Goal: Check status: Check status

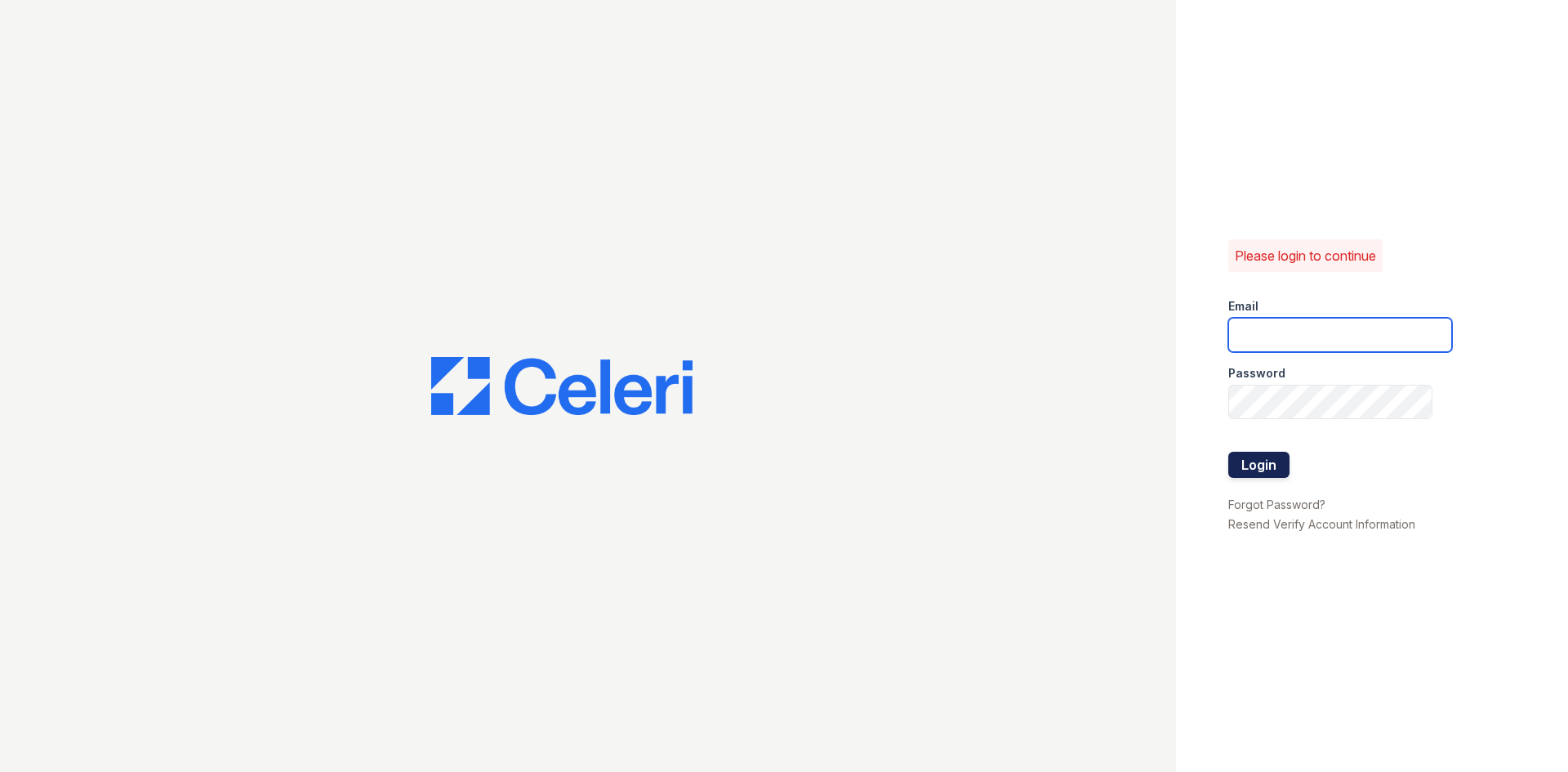
type input "[EMAIL_ADDRESS][DOMAIN_NAME]"
click at [1263, 463] on button "Login" at bounding box center [1259, 465] width 61 height 26
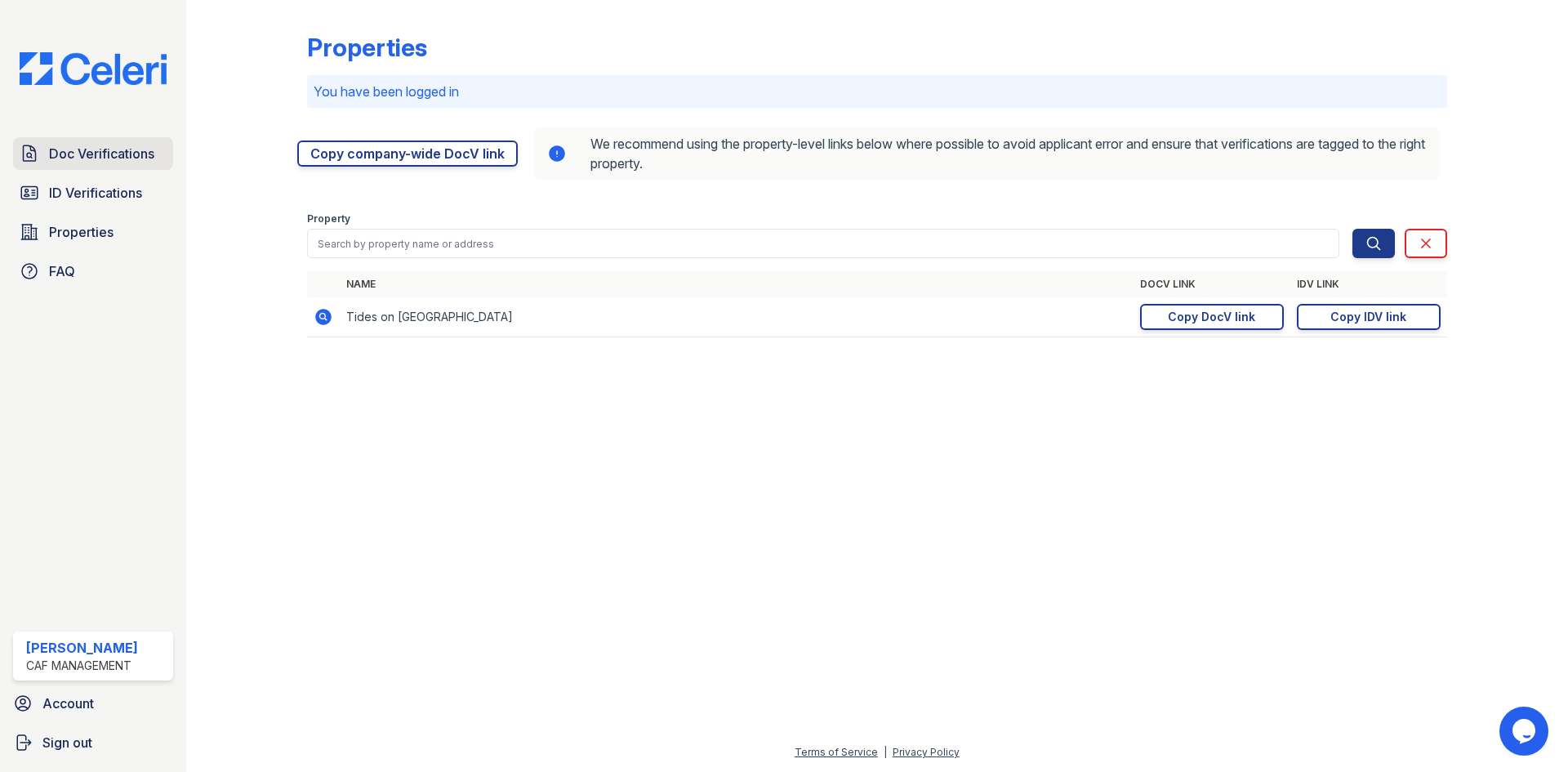
click at [91, 158] on span "Doc Verifications" at bounding box center [101, 153] width 106 height 19
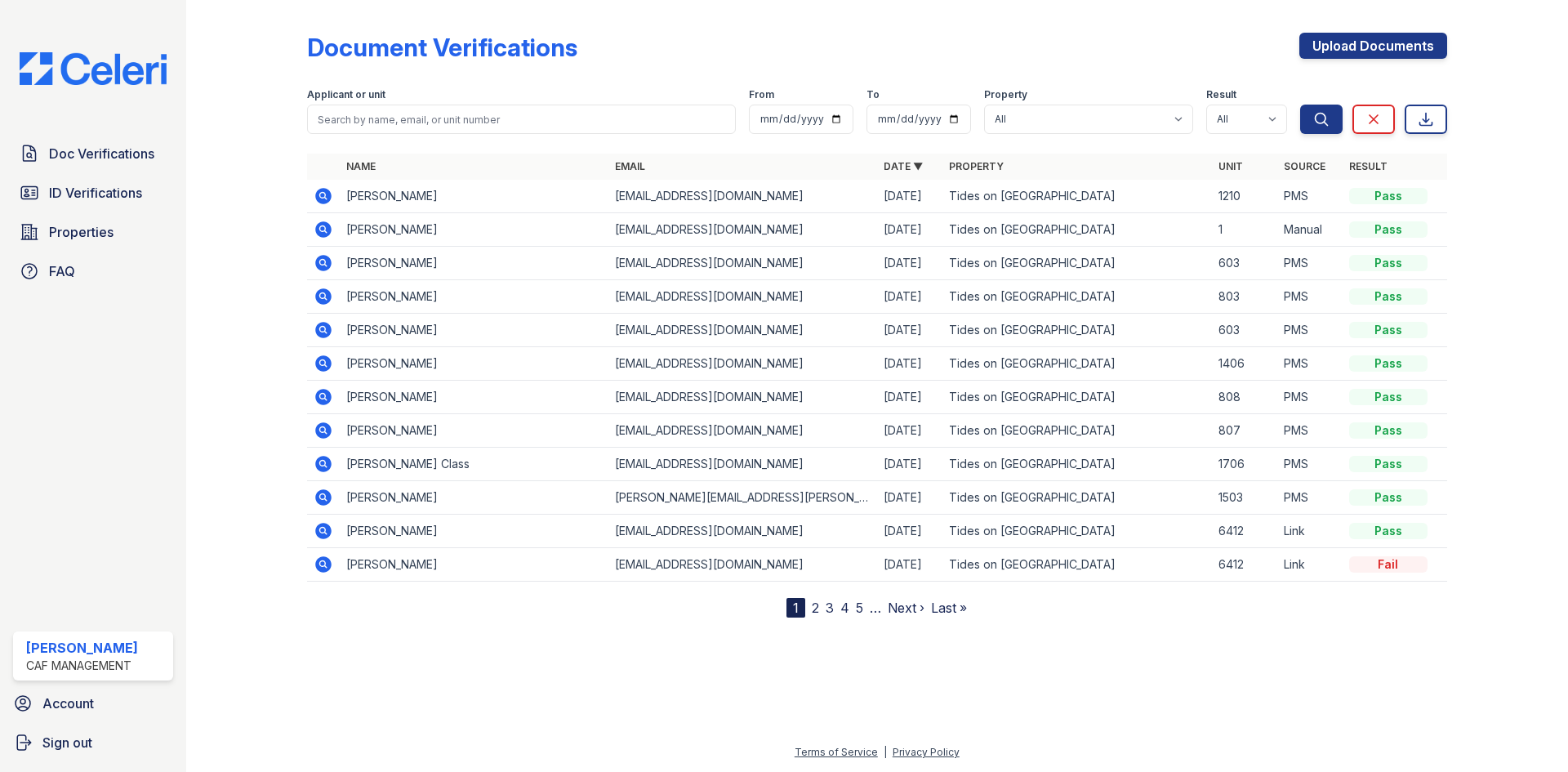
click at [325, 364] on icon at bounding box center [323, 364] width 19 height 19
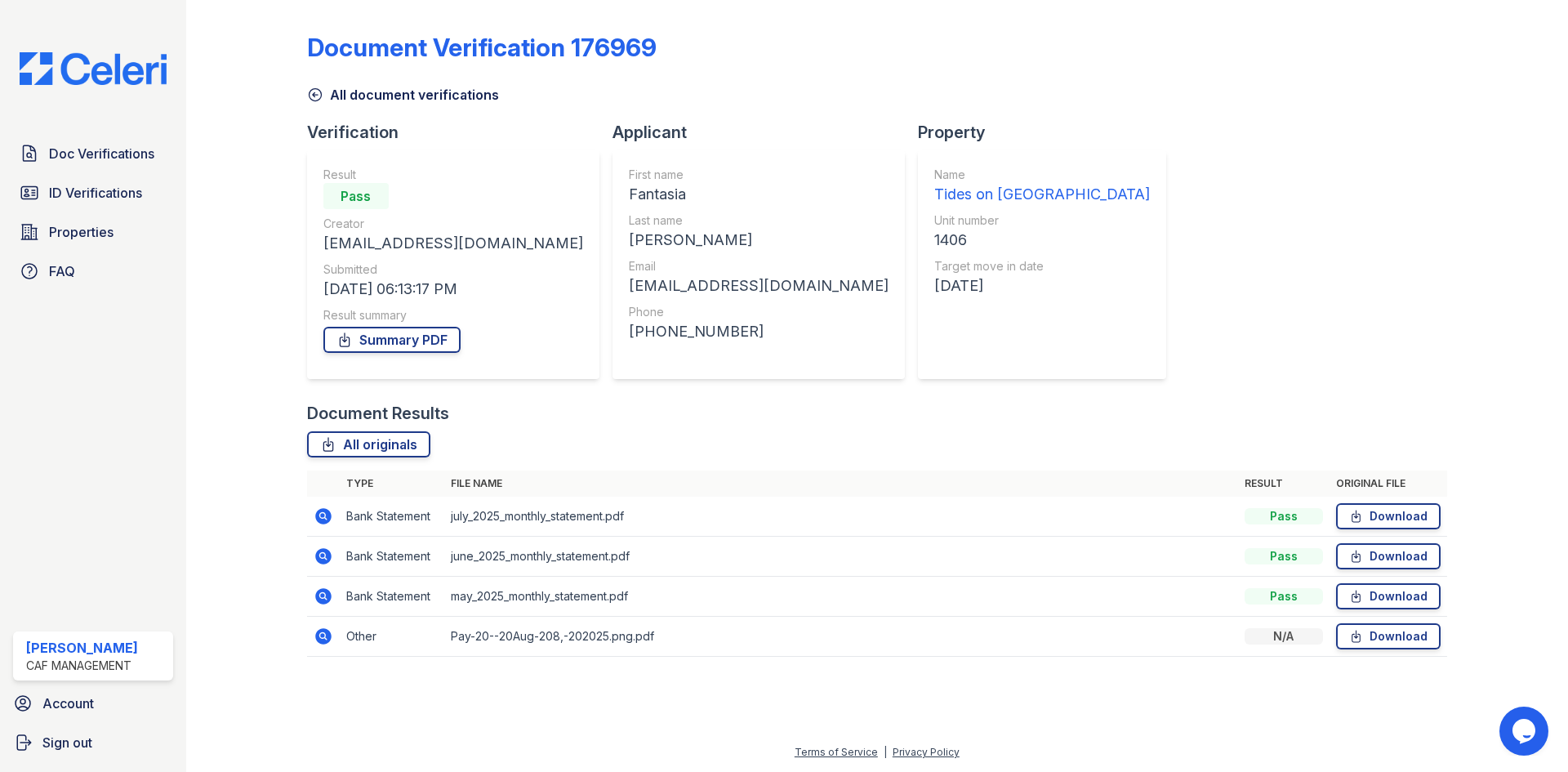
click at [329, 639] on icon at bounding box center [323, 636] width 17 height 17
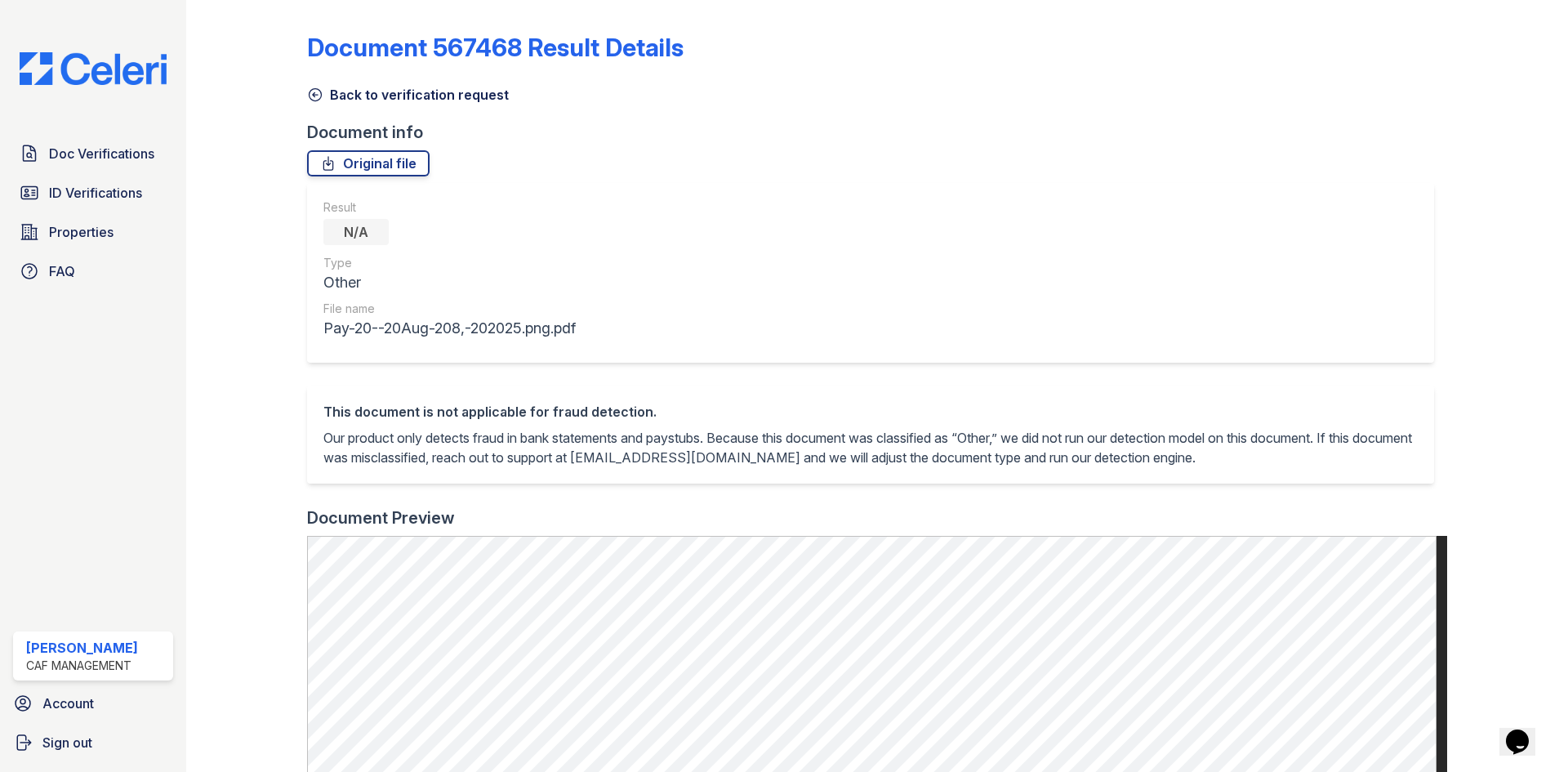
click at [312, 87] on icon at bounding box center [315, 94] width 17 height 17
